Goal: Task Accomplishment & Management: Manage account settings

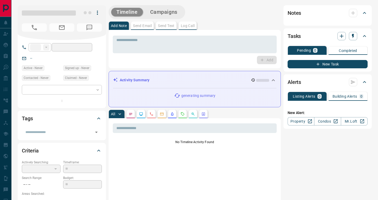
type input "**"
type input "**********"
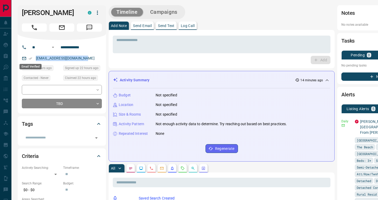
drag, startPoint x: 90, startPoint y: 58, endPoint x: 31, endPoint y: 60, distance: 58.2
click at [31, 60] on div "[EMAIL_ADDRESS][DOMAIN_NAME]" at bounding box center [62, 58] width 80 height 9
copy link "[EMAIL_ADDRESS][DOMAIN_NAME]"
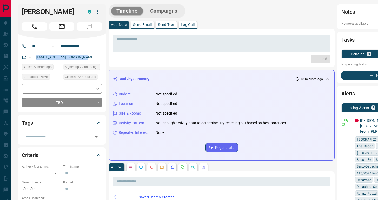
click at [346, 108] on p "Listing Alerts" at bounding box center [357, 108] width 23 height 4
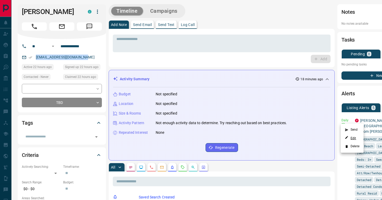
click at [353, 136] on link "Edit" at bounding box center [349, 138] width 11 height 5
click at [377, 121] on div at bounding box center [191, 100] width 382 height 200
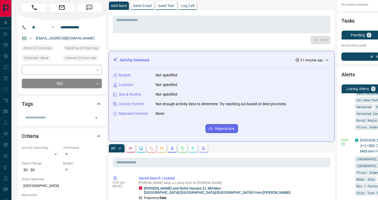
scroll to position [410, 0]
drag, startPoint x: 328, startPoint y: 167, endPoint x: 306, endPoint y: 156, distance: 25.5
copy link "[PERSON_NAME] and Rohit 2+1/3BD Condos $1.2M Max-Midtown From [PERSON_NAME]"
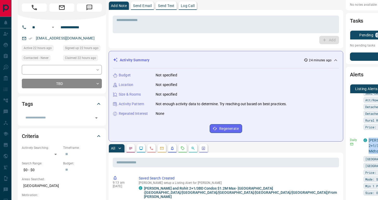
scroll to position [425, 0]
copy link "[PERSON_NAME] and Rohit 2+1/3BD Condos $1.2M Max-Midtown From [PERSON_NAME]"
